Goal: Navigation & Orientation: Find specific page/section

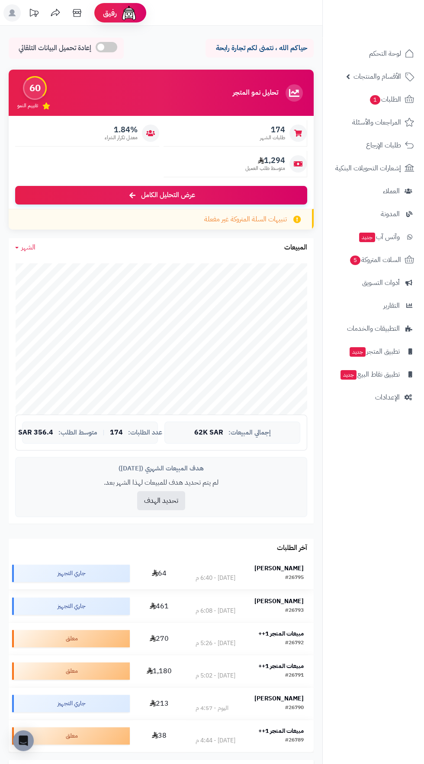
click at [290, 564] on strong "[PERSON_NAME]" at bounding box center [278, 568] width 49 height 9
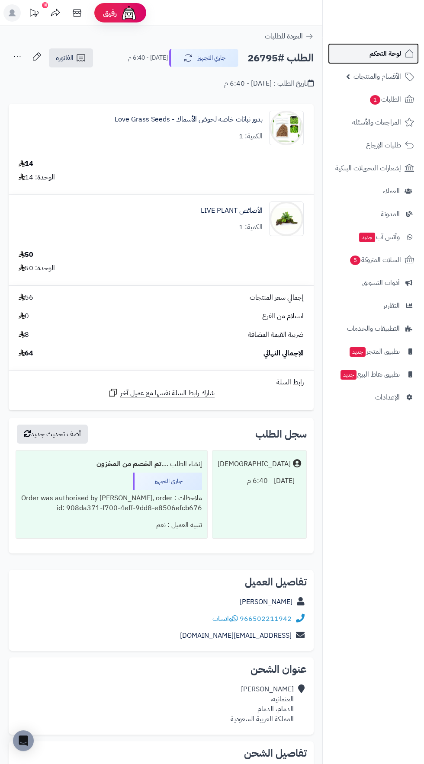
click at [388, 53] on span "لوحة التحكم" at bounding box center [385, 54] width 32 height 12
